Goal: Find specific page/section: Find specific page/section

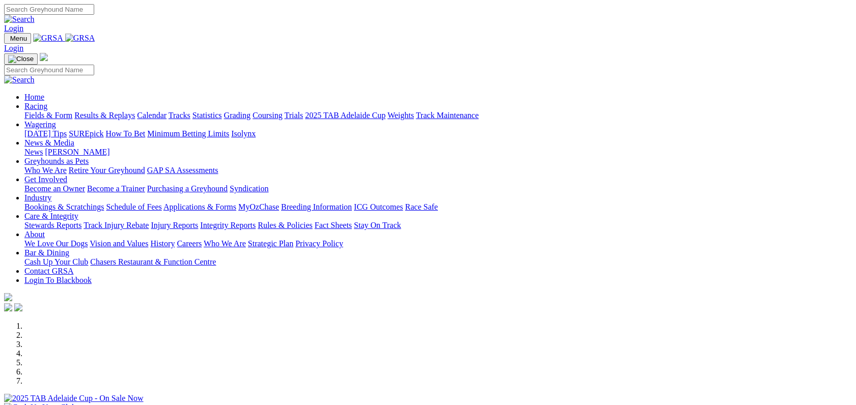
click at [135, 111] on link "Results & Replays" at bounding box center [104, 115] width 61 height 9
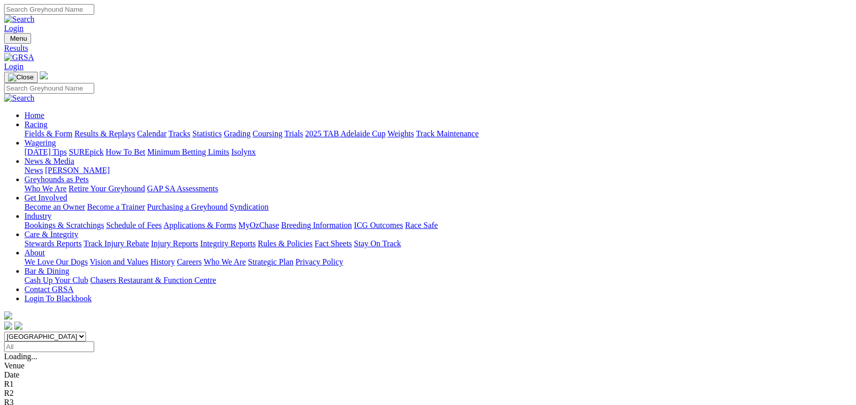
click at [81, 239] on link "Stewards Reports" at bounding box center [52, 243] width 57 height 9
